Goal: Information Seeking & Learning: Learn about a topic

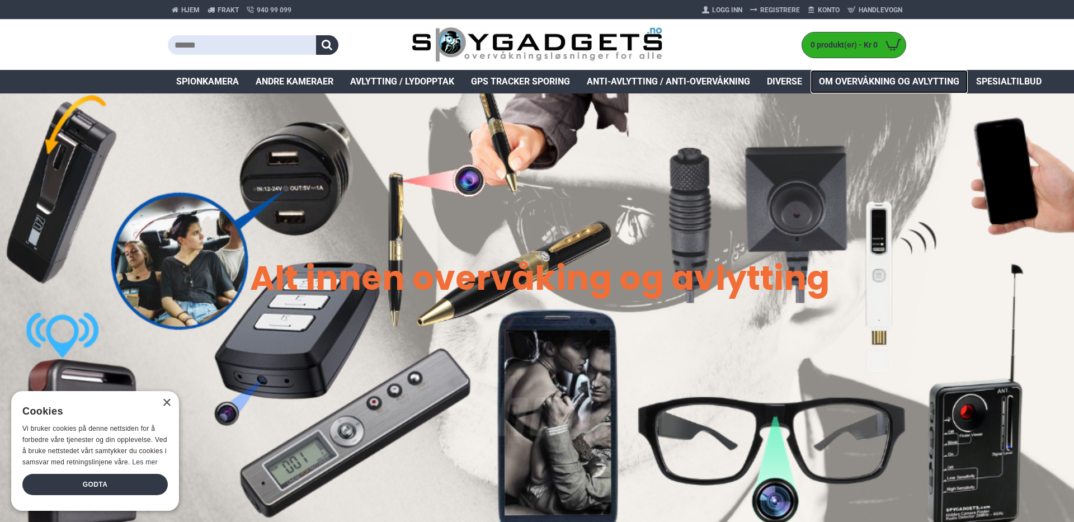
click at [884, 82] on span "Om overvåkning og avlytting" at bounding box center [889, 81] width 140 height 13
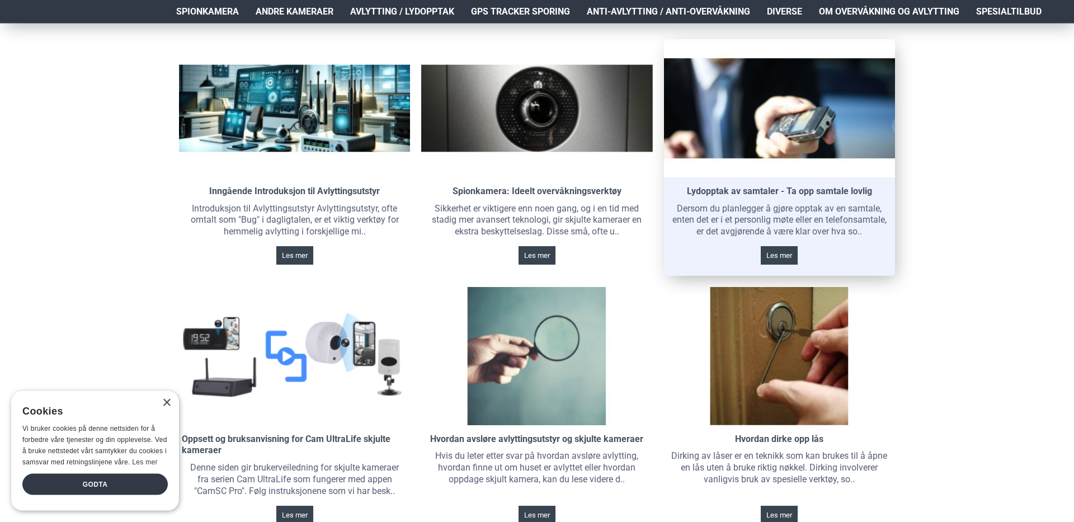
scroll to position [154, 0]
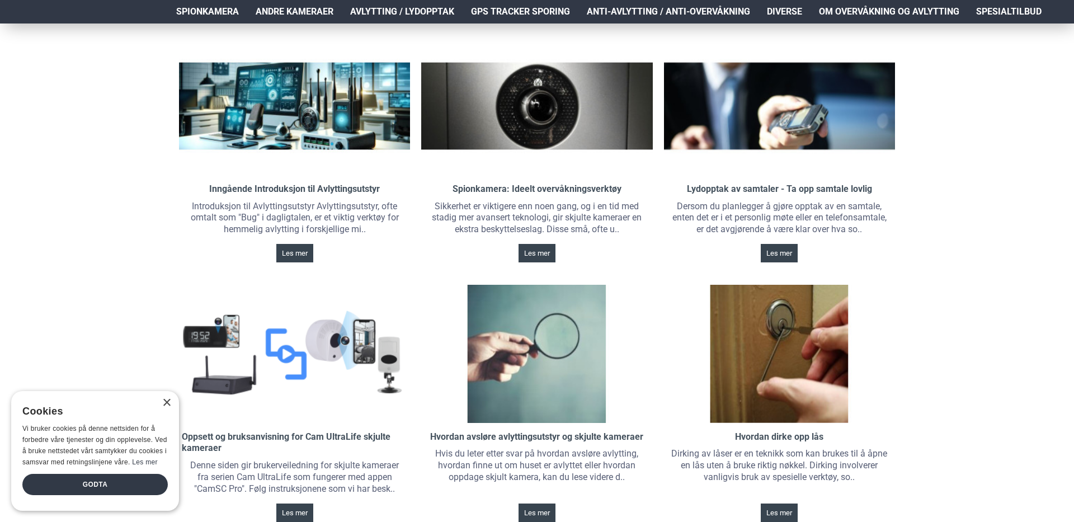
click at [160, 393] on div "× Cookies Vi bruker cookies på denne nettsiden for å forbedre våre tjenester og…" at bounding box center [95, 451] width 168 height 120
click at [168, 404] on div "×" at bounding box center [166, 403] width 8 height 8
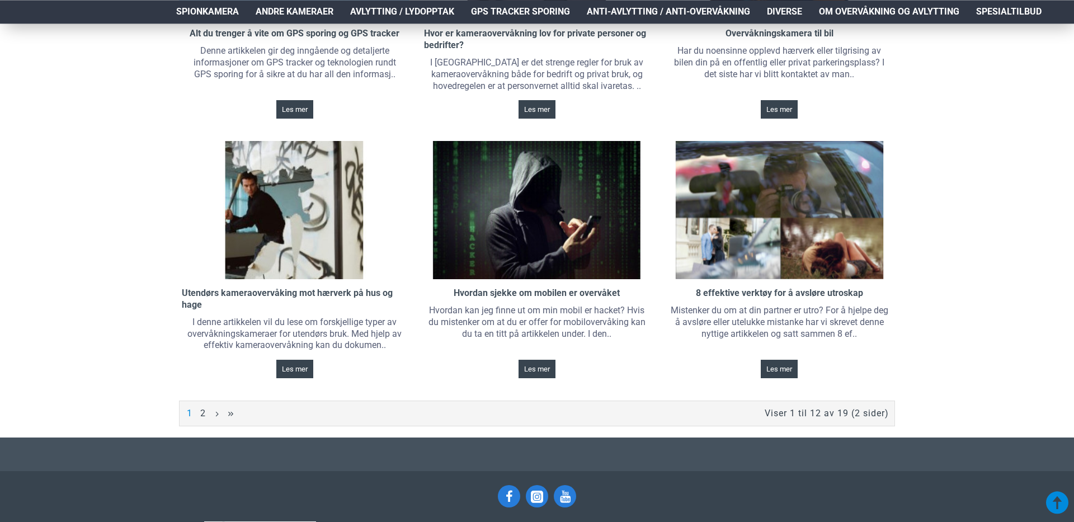
scroll to position [849, 0]
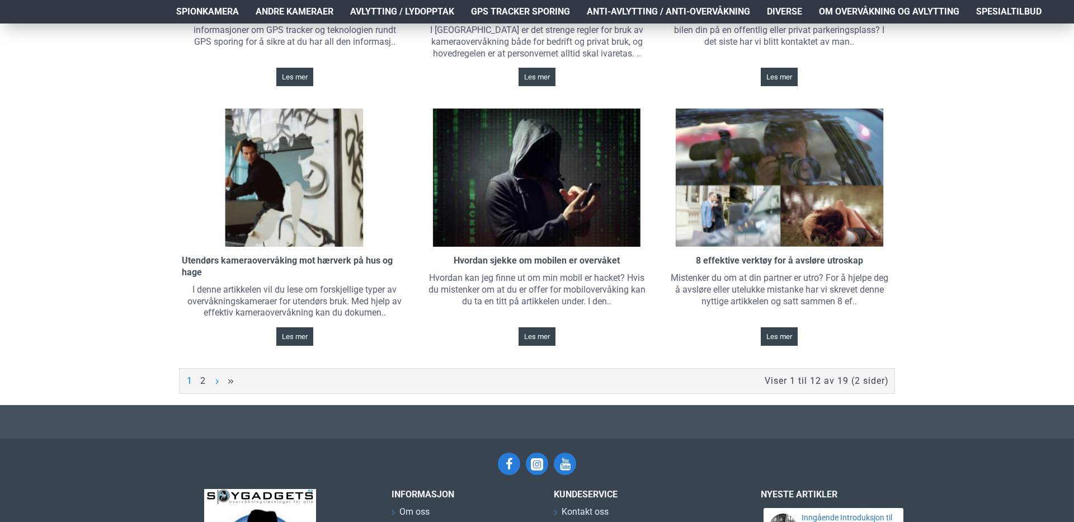
click at [216, 379] on link ">" at bounding box center [216, 381] width 8 height 12
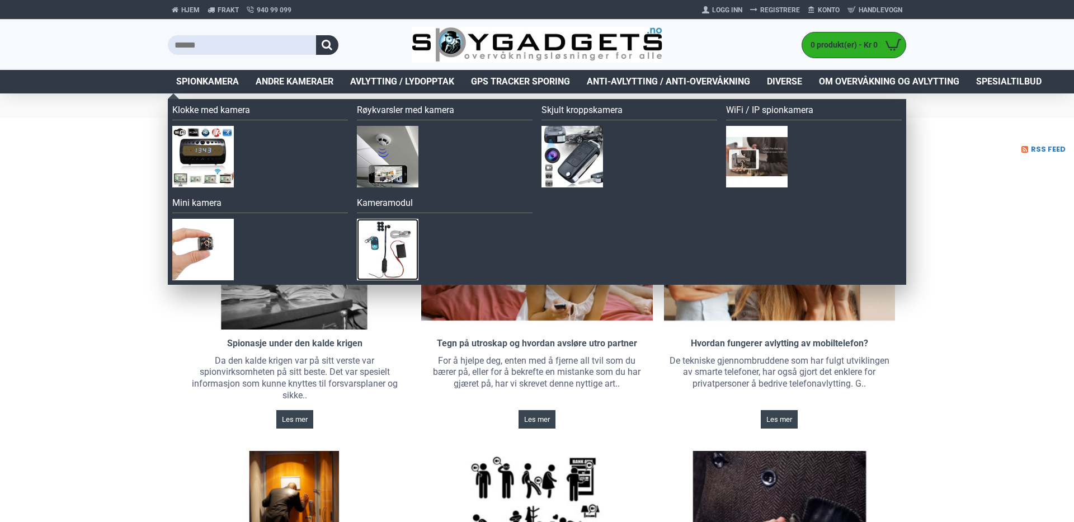
click at [380, 243] on img at bounding box center [388, 250] width 62 height 62
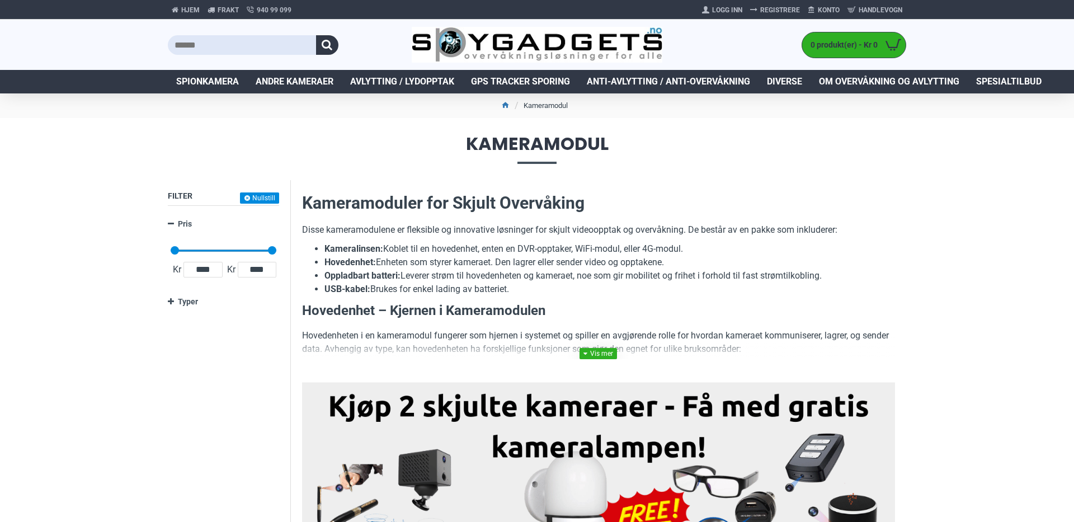
click at [604, 356] on link at bounding box center [597, 353] width 37 height 11
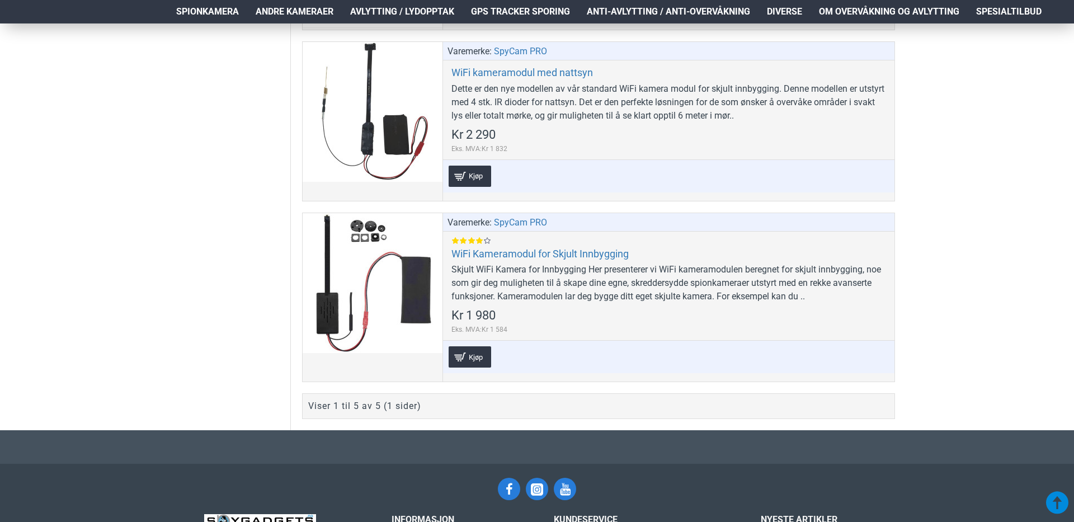
scroll to position [1900, 0]
